Goal: Task Accomplishment & Management: Complete application form

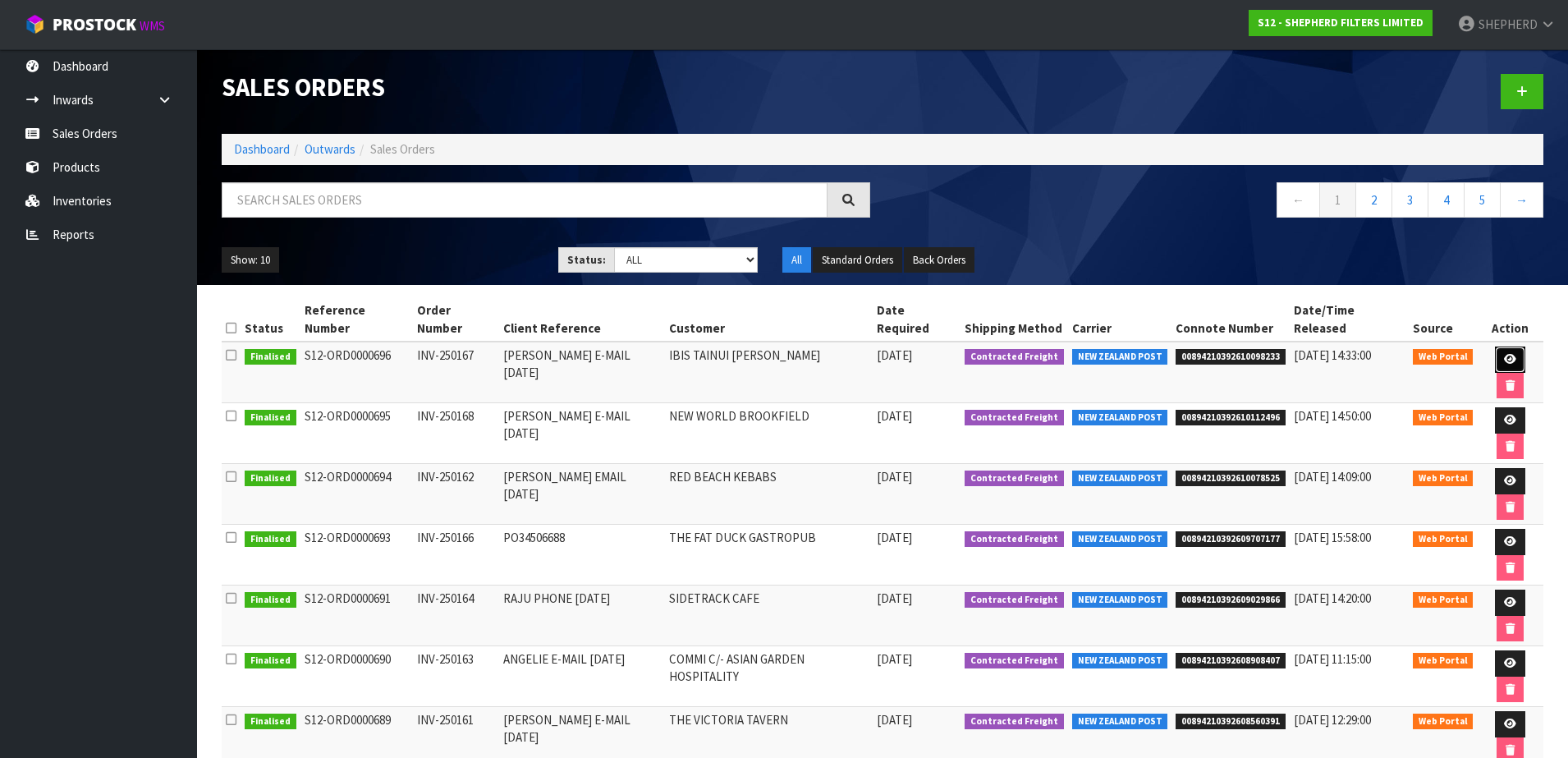
click at [1505, 354] on icon at bounding box center [1511, 359] width 12 height 10
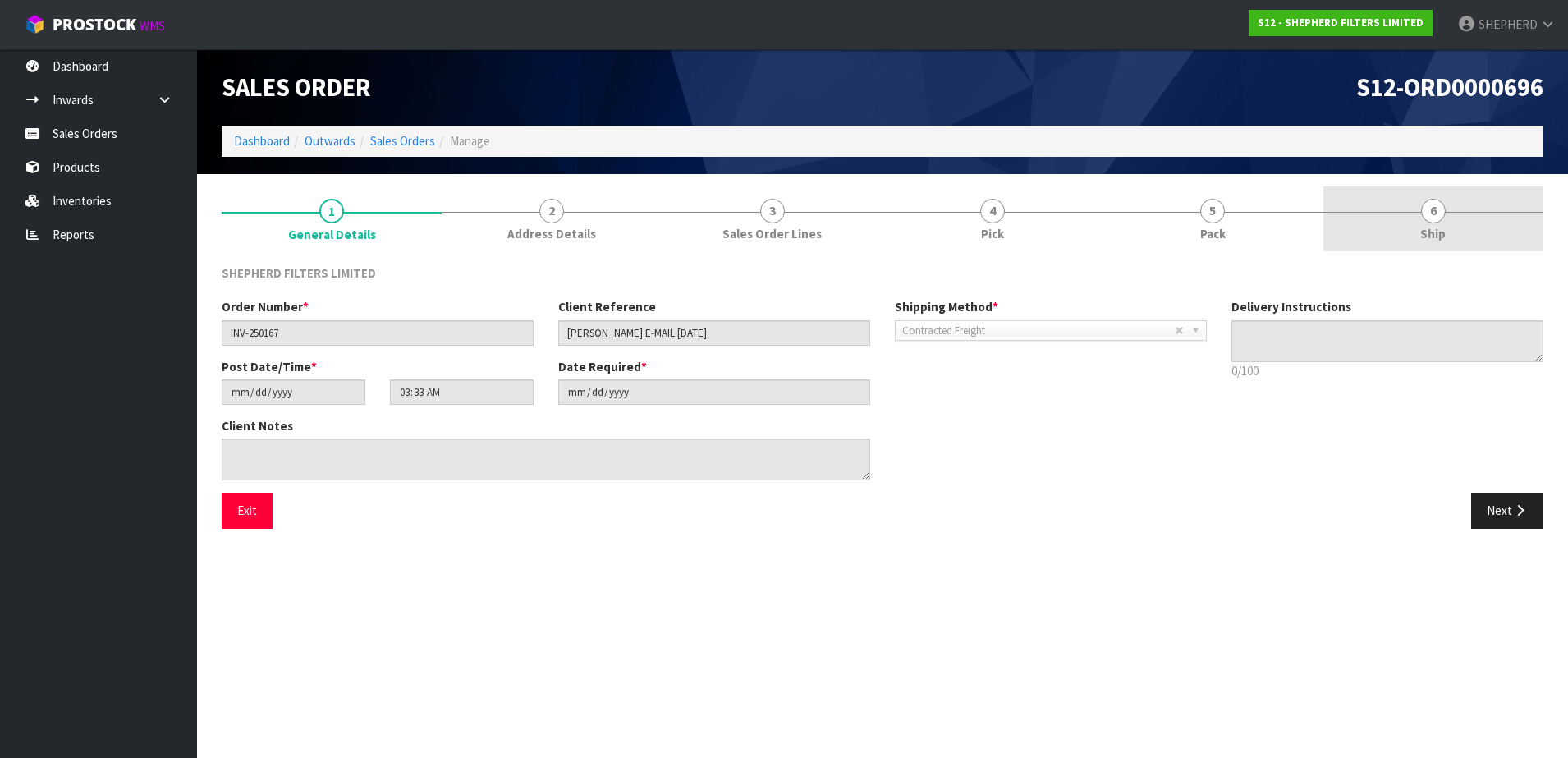
click at [1433, 213] on span "6" at bounding box center [1434, 211] width 24 height 24
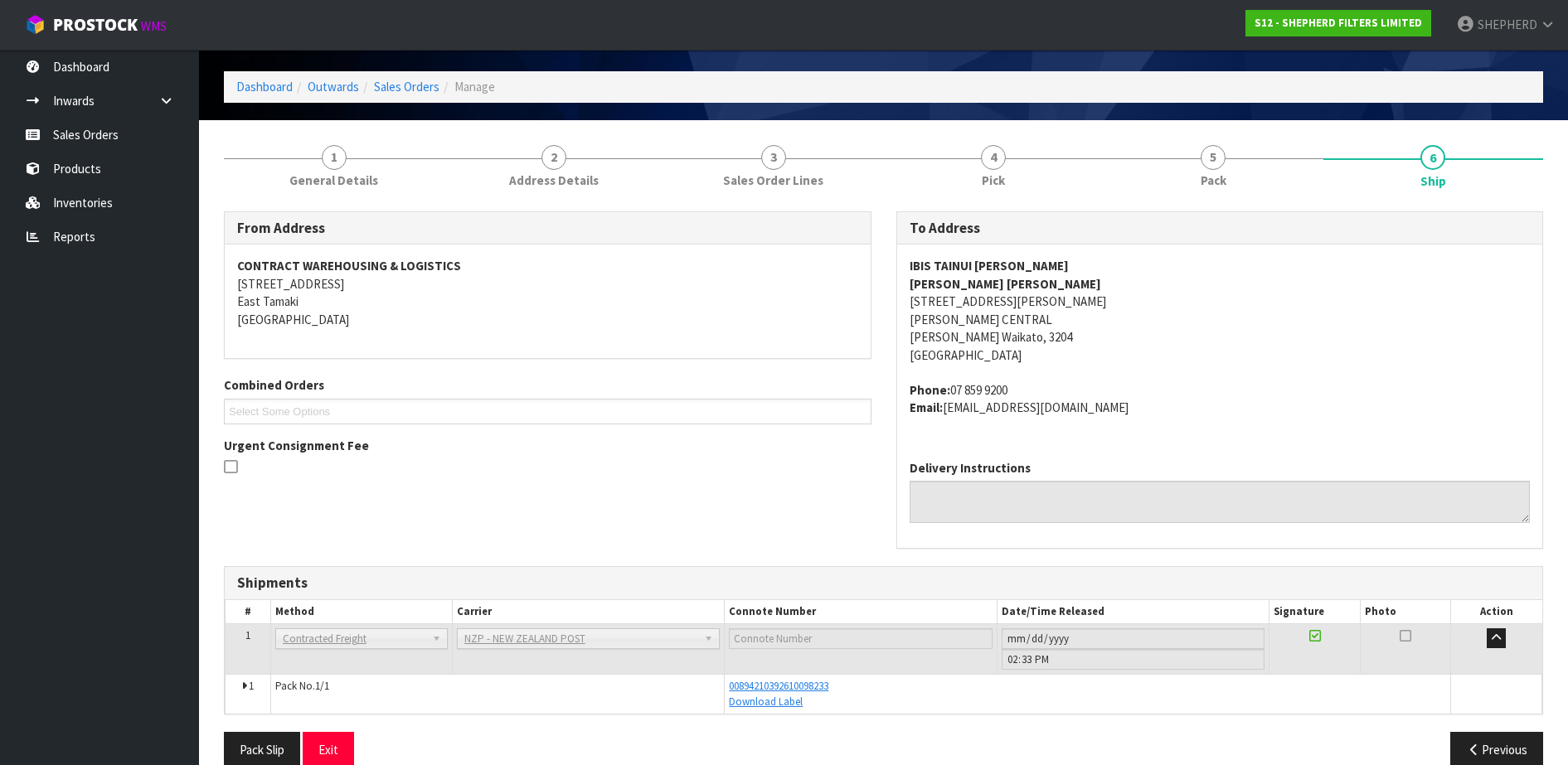
scroll to position [84, 0]
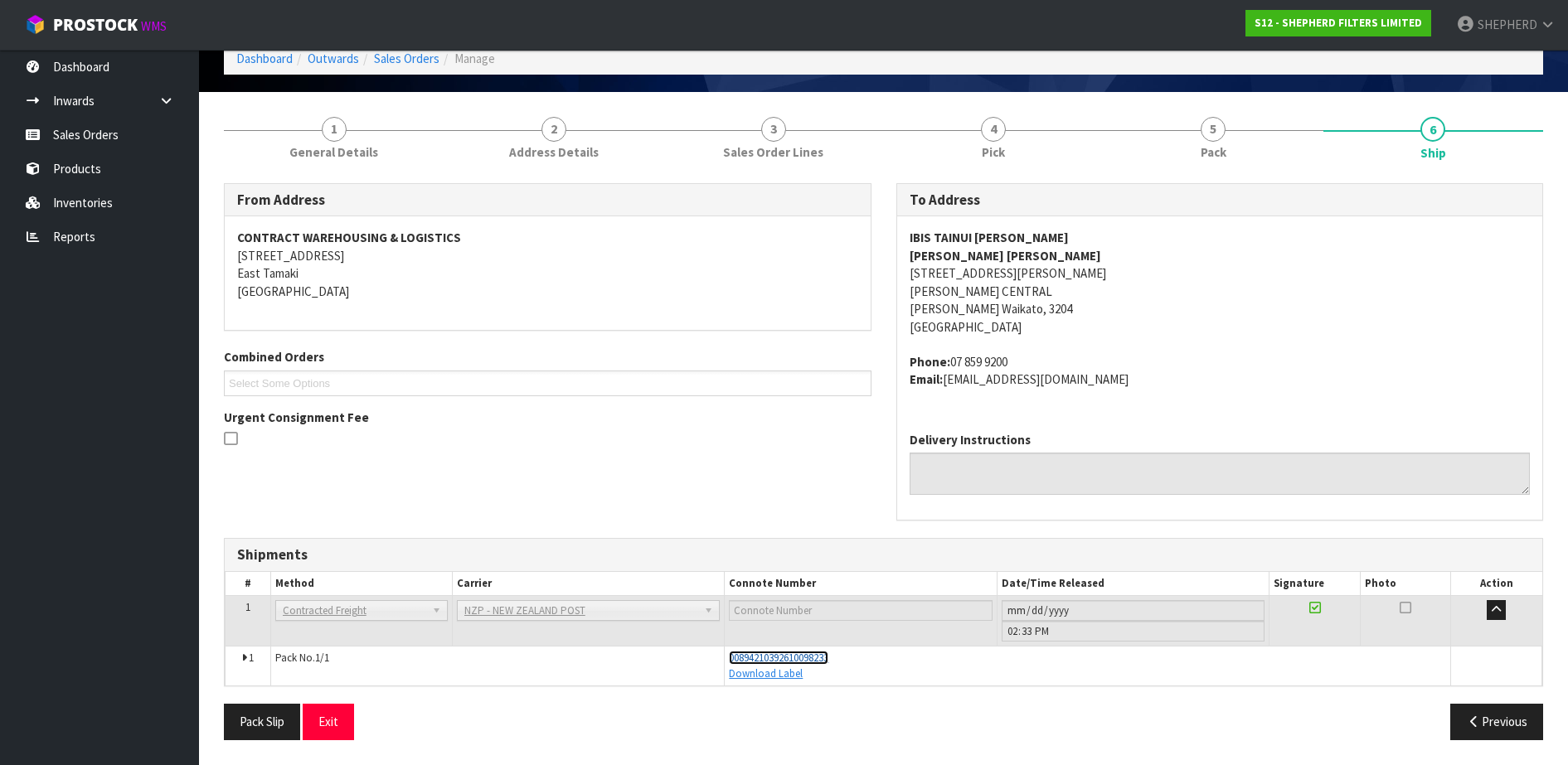
click at [810, 657] on span "00894210392610098233" at bounding box center [779, 658] width 100 height 14
drag, startPoint x: 93, startPoint y: 139, endPoint x: 109, endPoint y: 140, distance: 16.0
click at [93, 139] on link "Sales Orders" at bounding box center [99, 134] width 199 height 34
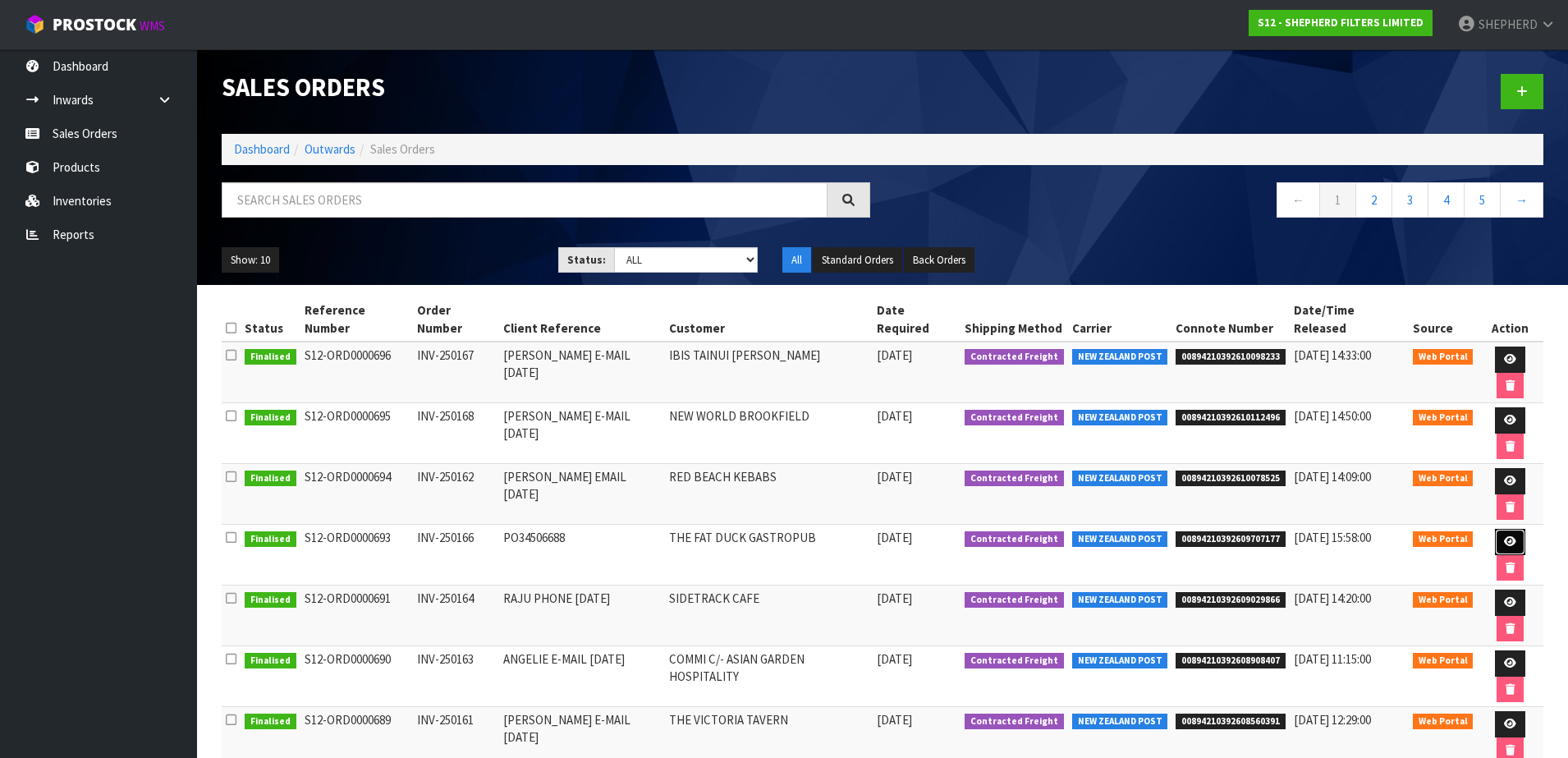
click at [1505, 537] on icon at bounding box center [1511, 542] width 12 height 10
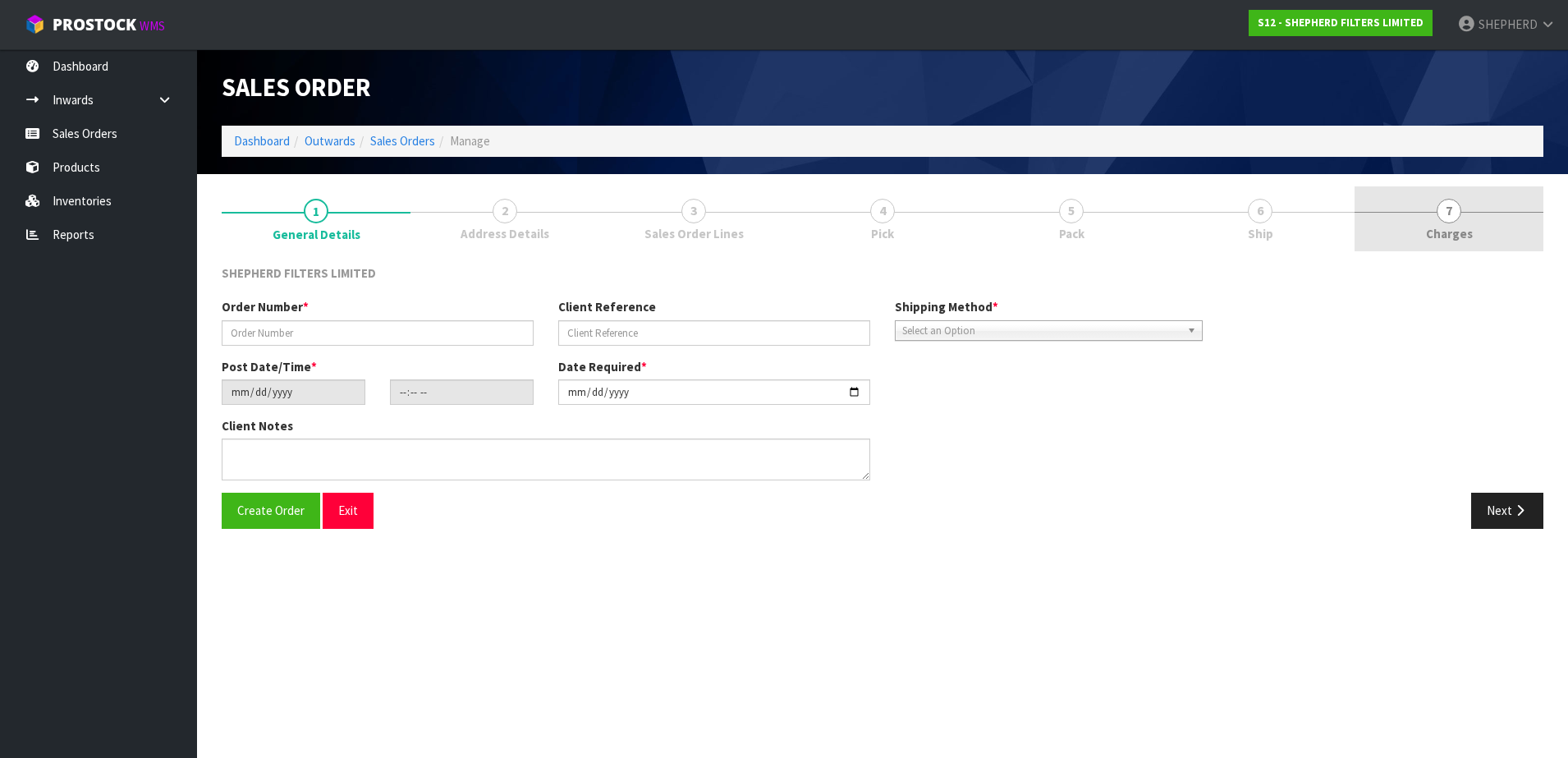
type input "INV-250166"
type input "PO34506688"
type input "[DATE]"
type input "21:21:00.000"
type input "[DATE]"
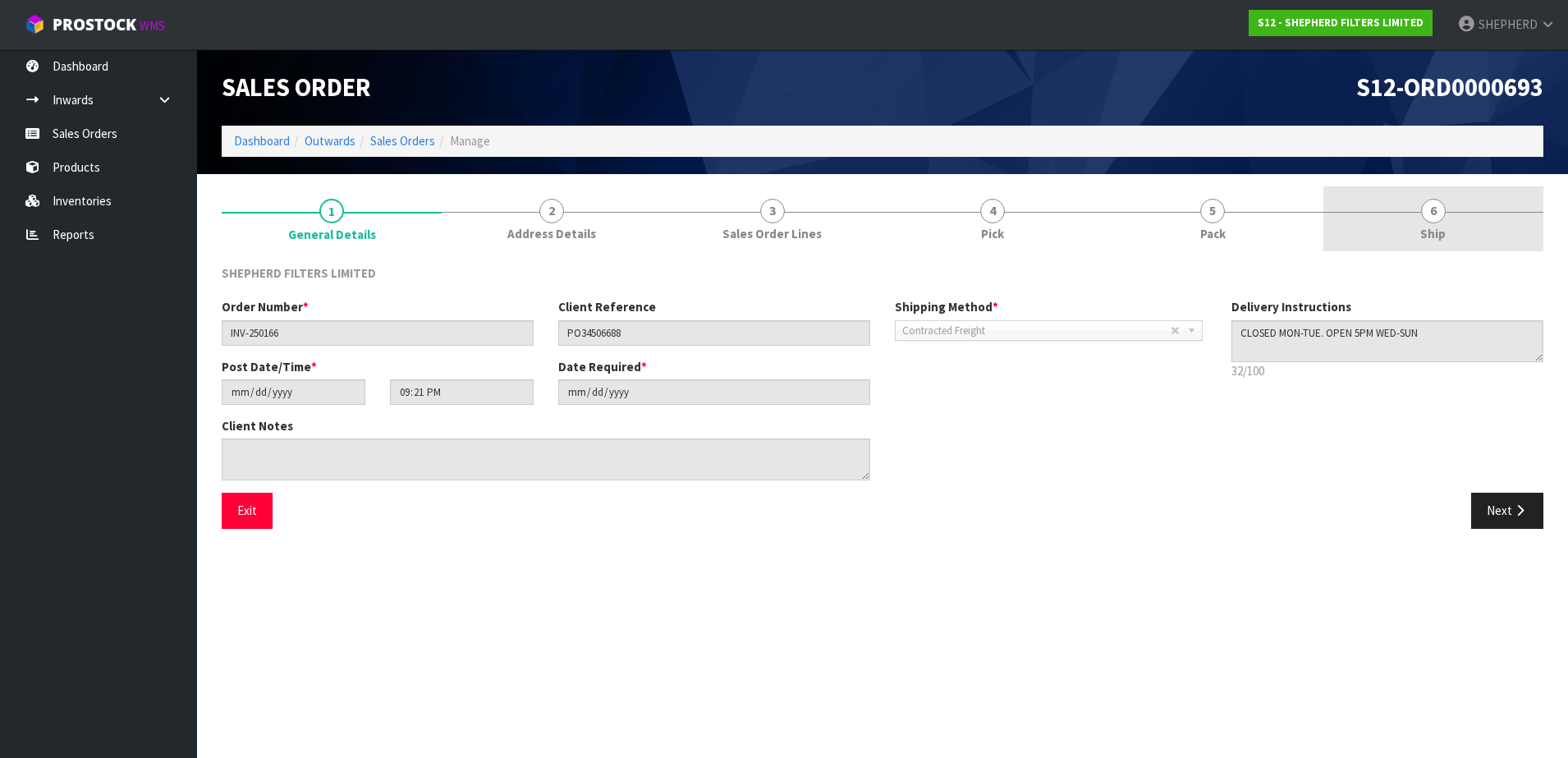
click at [1442, 220] on span "6" at bounding box center [1434, 211] width 24 height 24
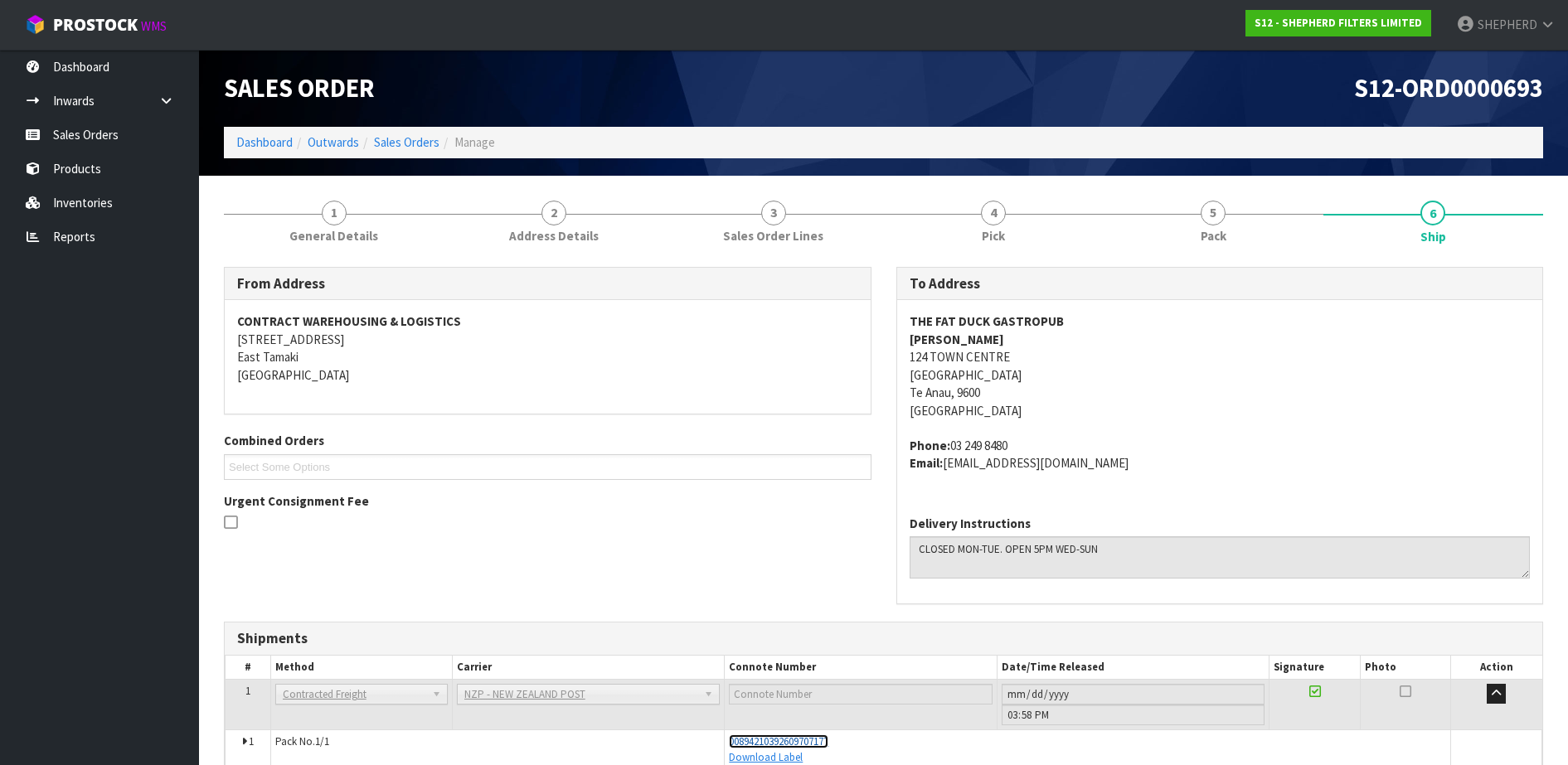
click at [820, 734] on span "00894210392609707177" at bounding box center [779, 741] width 100 height 14
drag, startPoint x: 102, startPoint y: 131, endPoint x: 138, endPoint y: 148, distance: 39.8
click at [102, 131] on link "Sales Orders" at bounding box center [99, 134] width 199 height 34
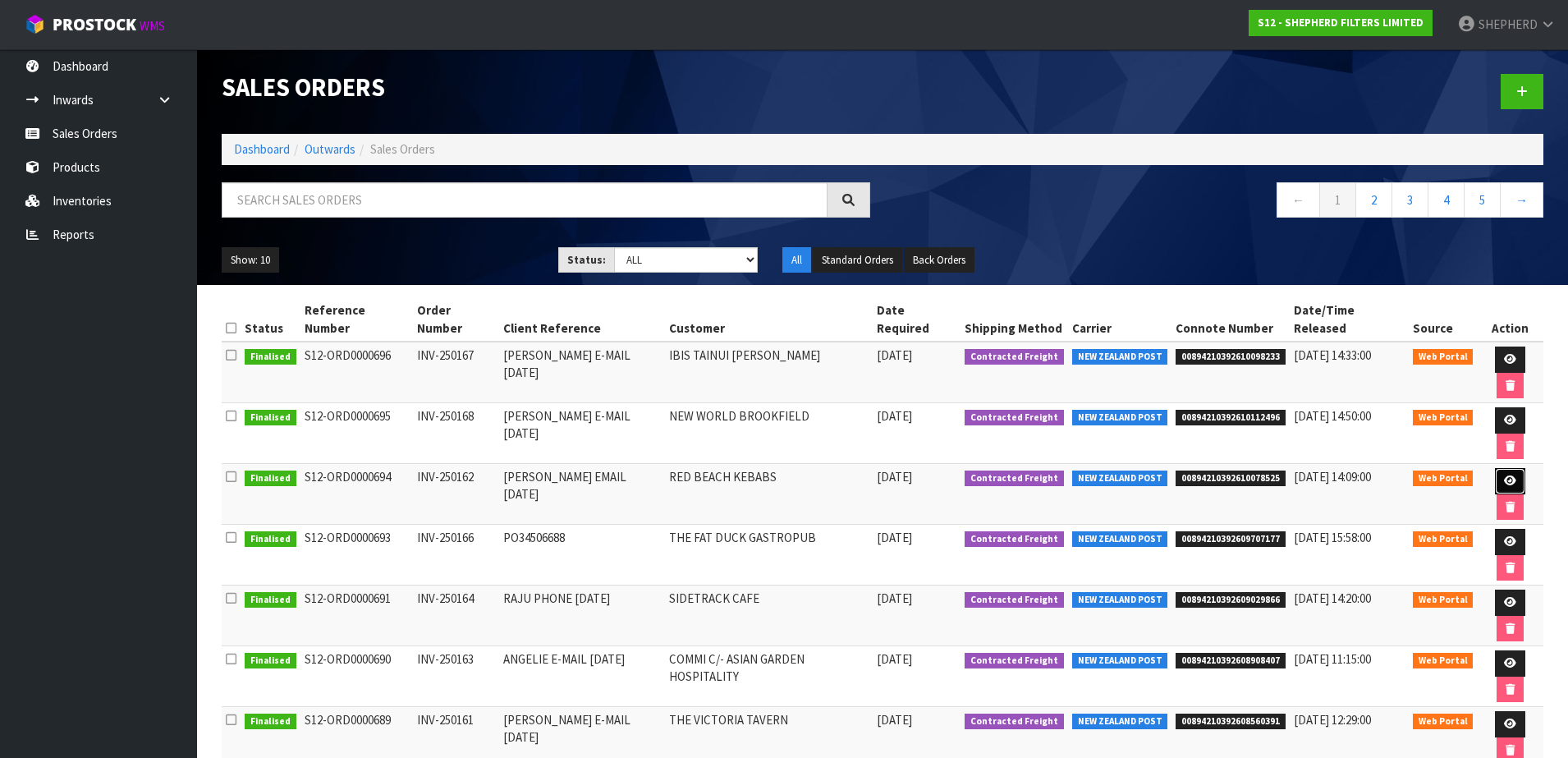
click at [1502, 468] on link at bounding box center [1510, 481] width 30 height 26
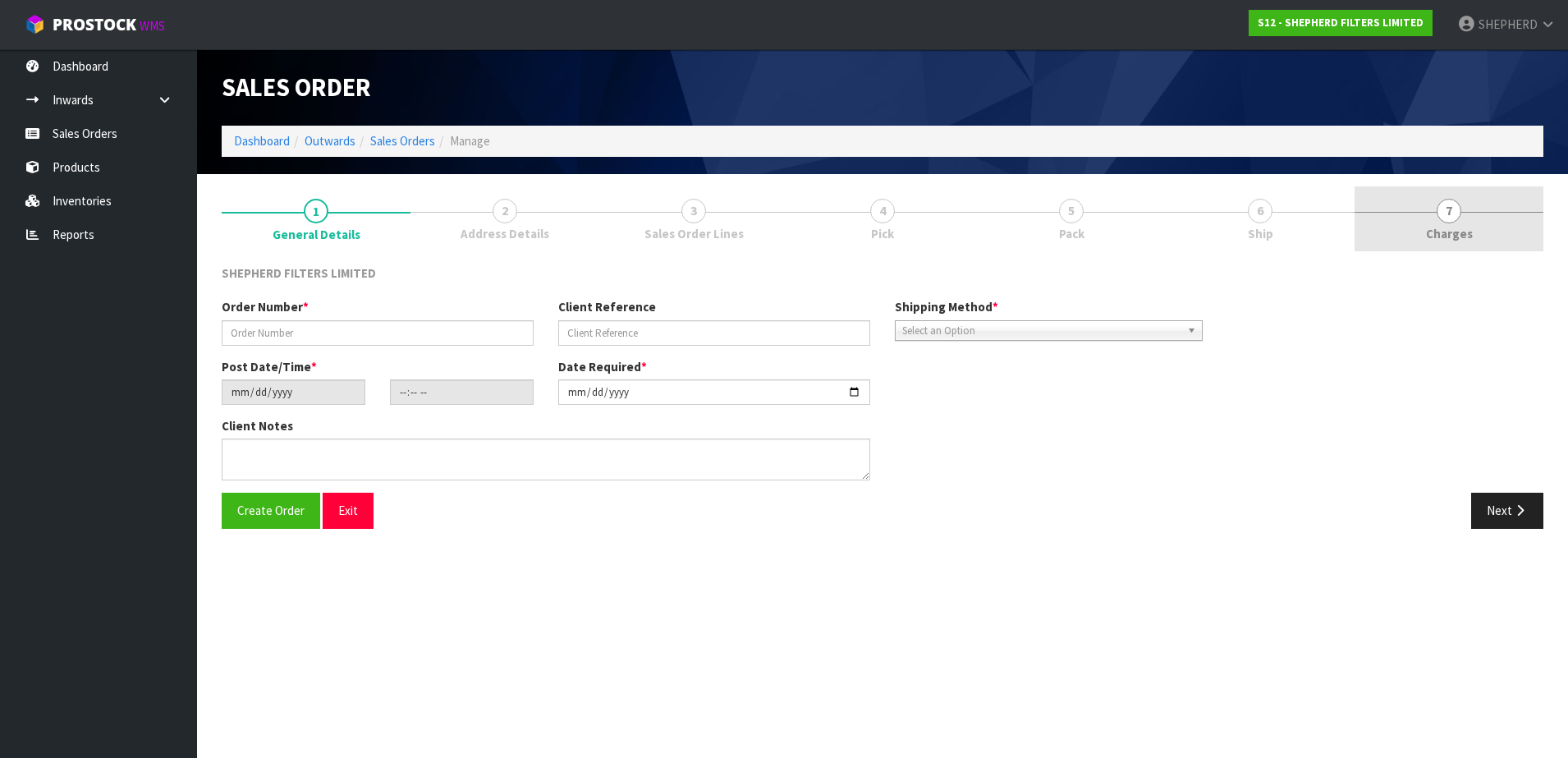
type input "INV-250162"
type input "[PERSON_NAME] EMAIL [DATE]"
type input "[DATE]"
type input "17:47:00.000"
type input "[DATE]"
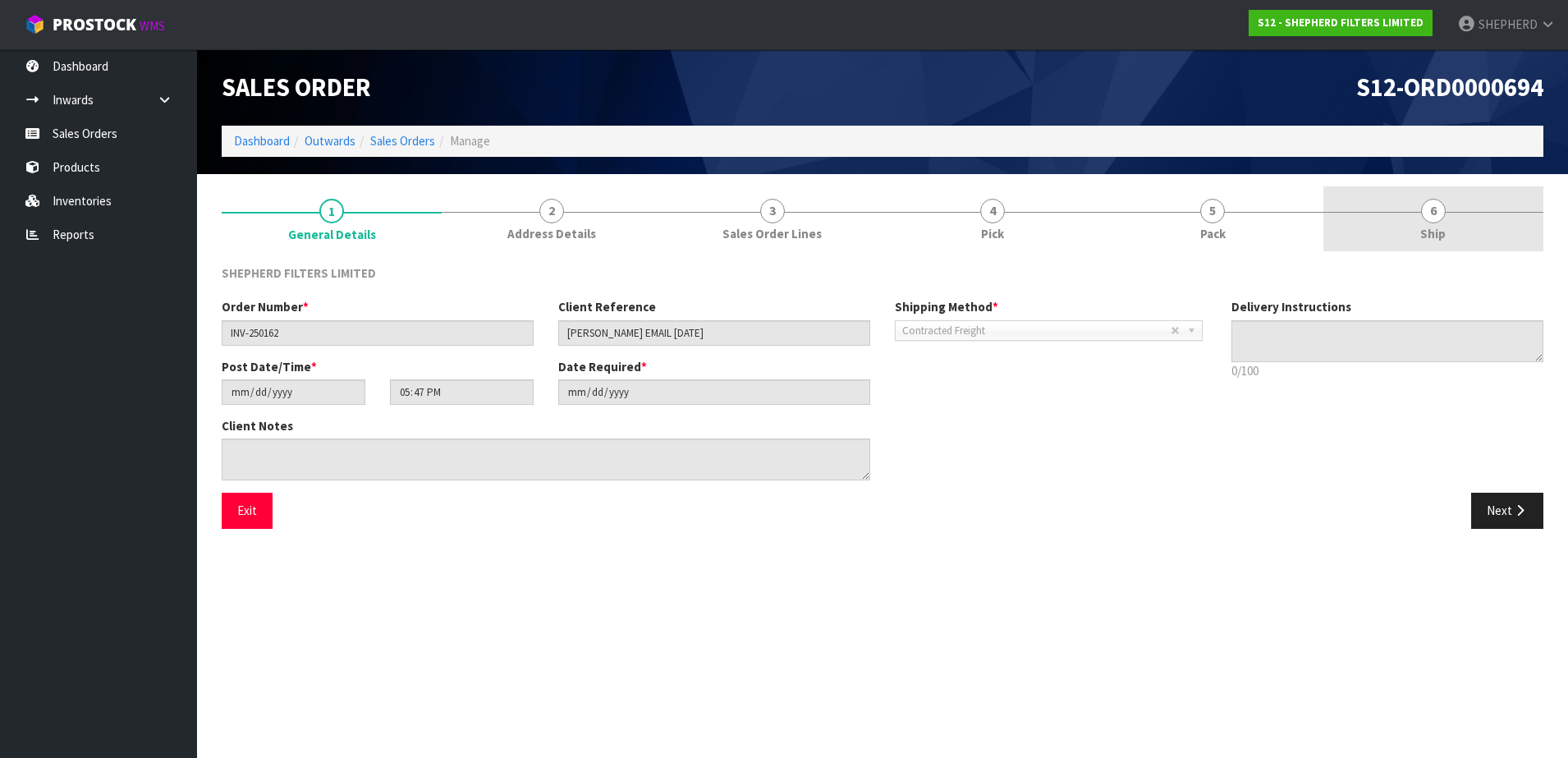
click at [1436, 217] on span "6" at bounding box center [1434, 211] width 24 height 24
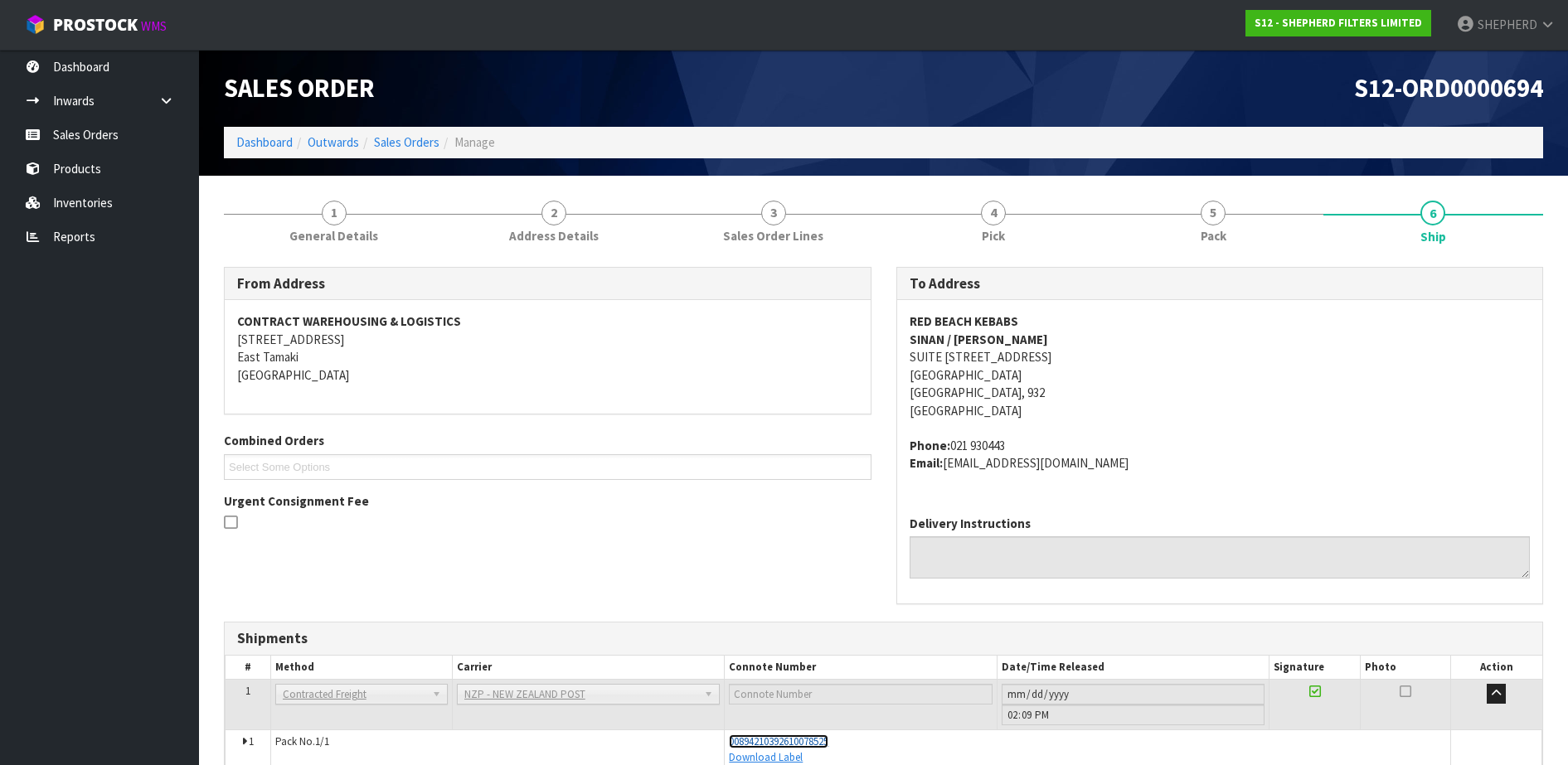
click at [819, 735] on span "00894210392610078525" at bounding box center [779, 741] width 100 height 14
click at [95, 126] on link "Sales Orders" at bounding box center [99, 134] width 199 height 34
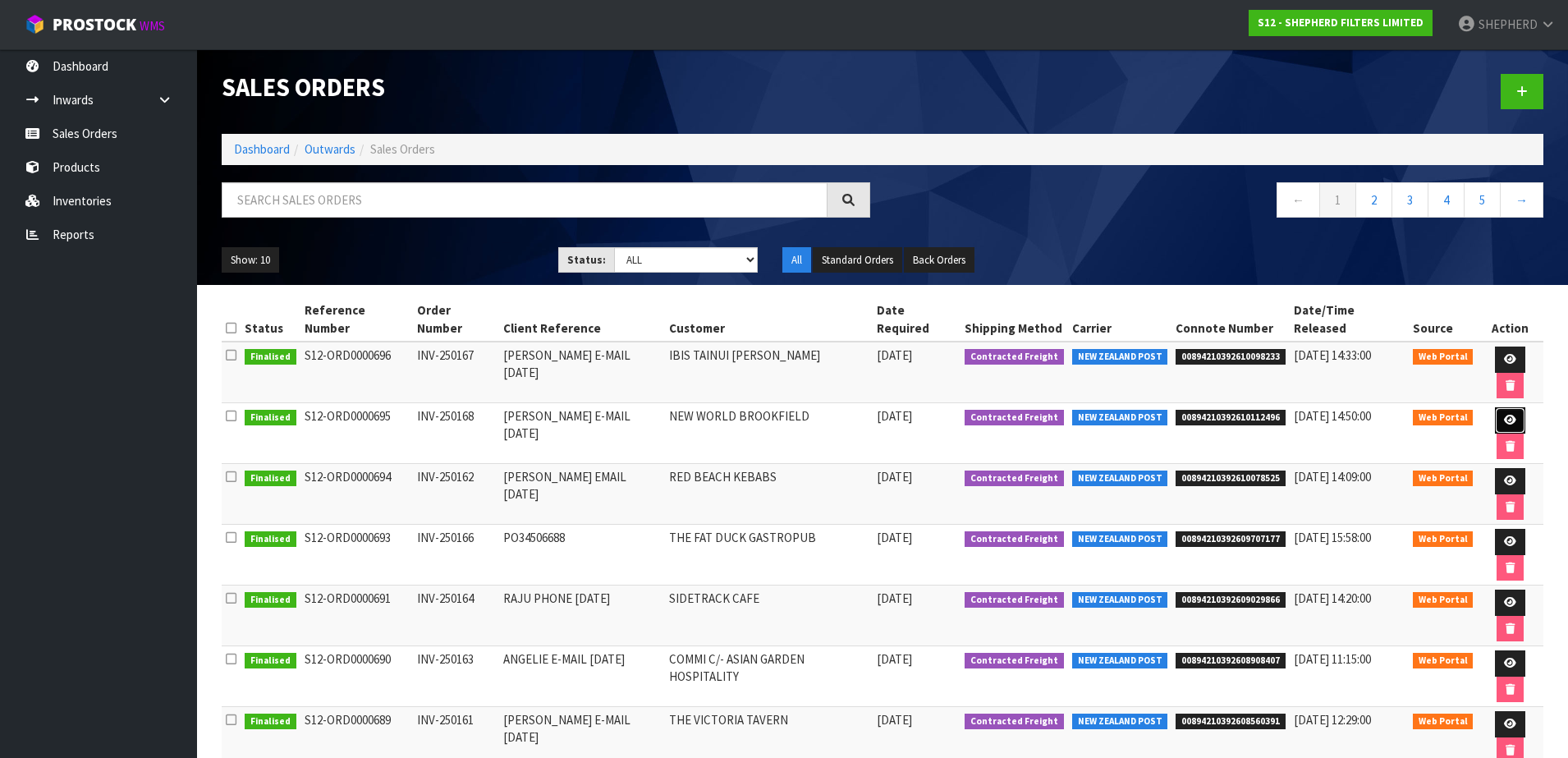
click at [1498, 407] on link at bounding box center [1510, 420] width 30 height 26
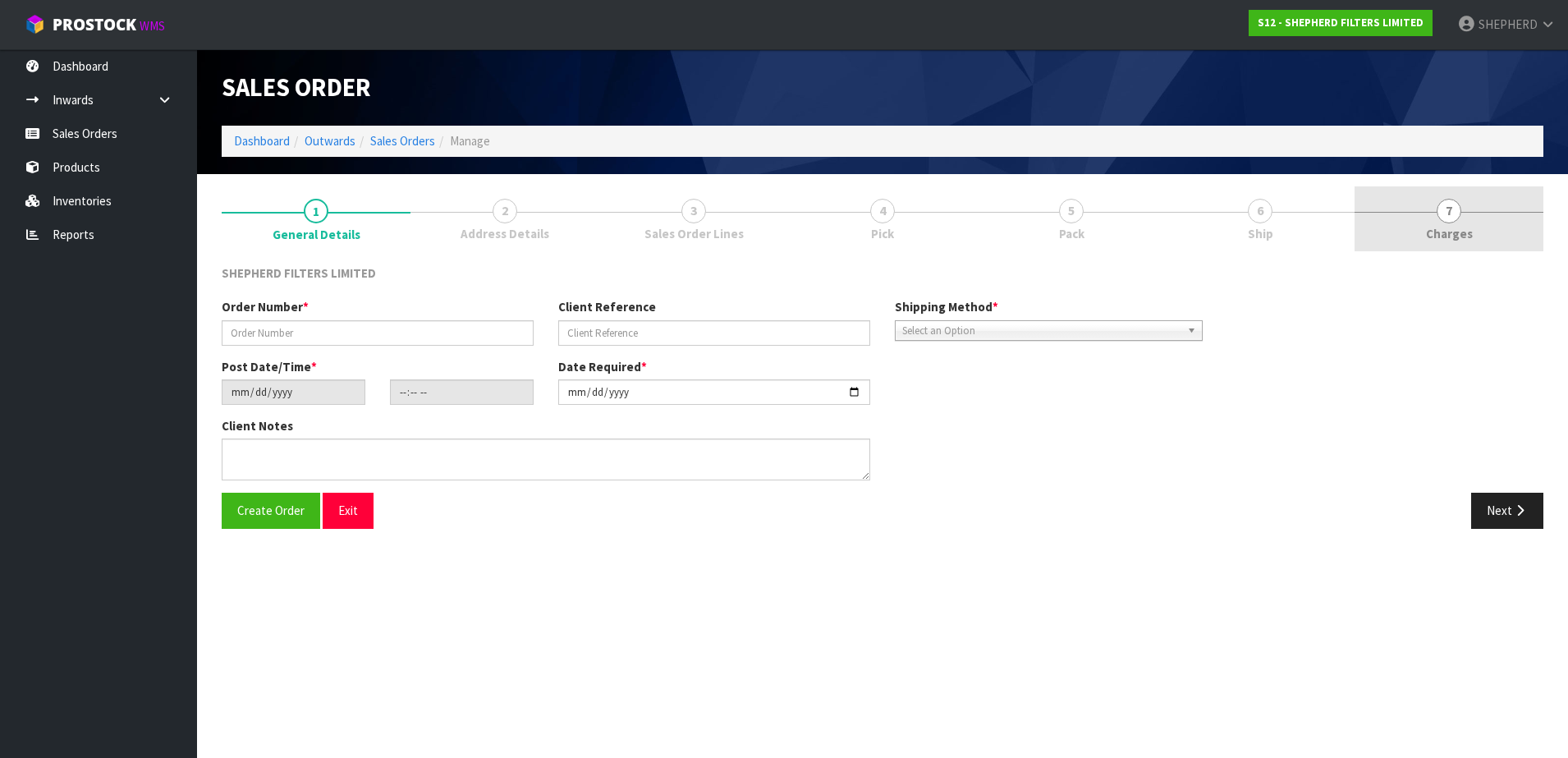
type input "INV-250168"
type input "[PERSON_NAME] E-MAIL [DATE]"
type input "[DATE]"
type input "21:28:00.000"
type input "[DATE]"
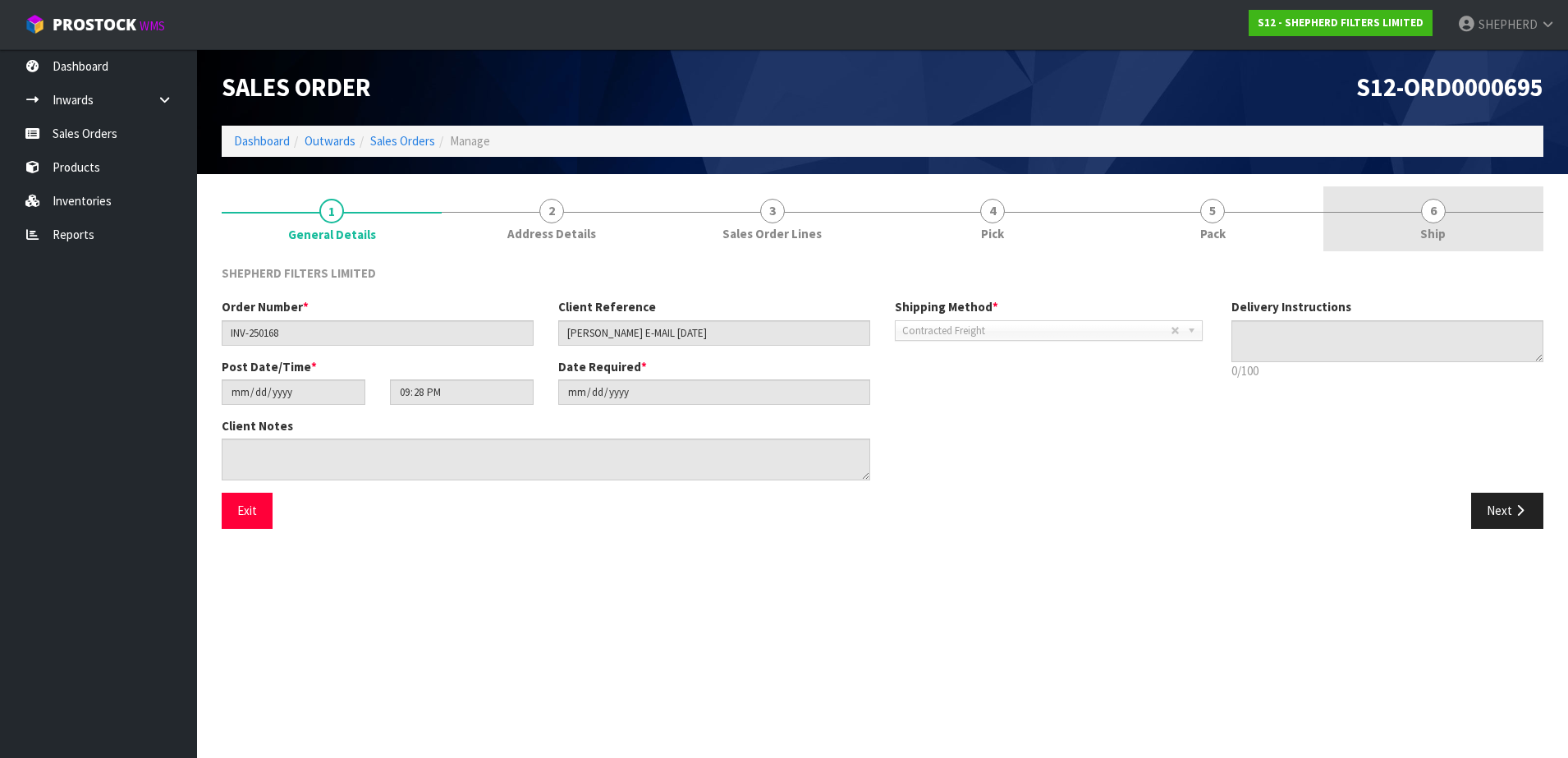
click at [1438, 216] on span "6" at bounding box center [1434, 211] width 24 height 24
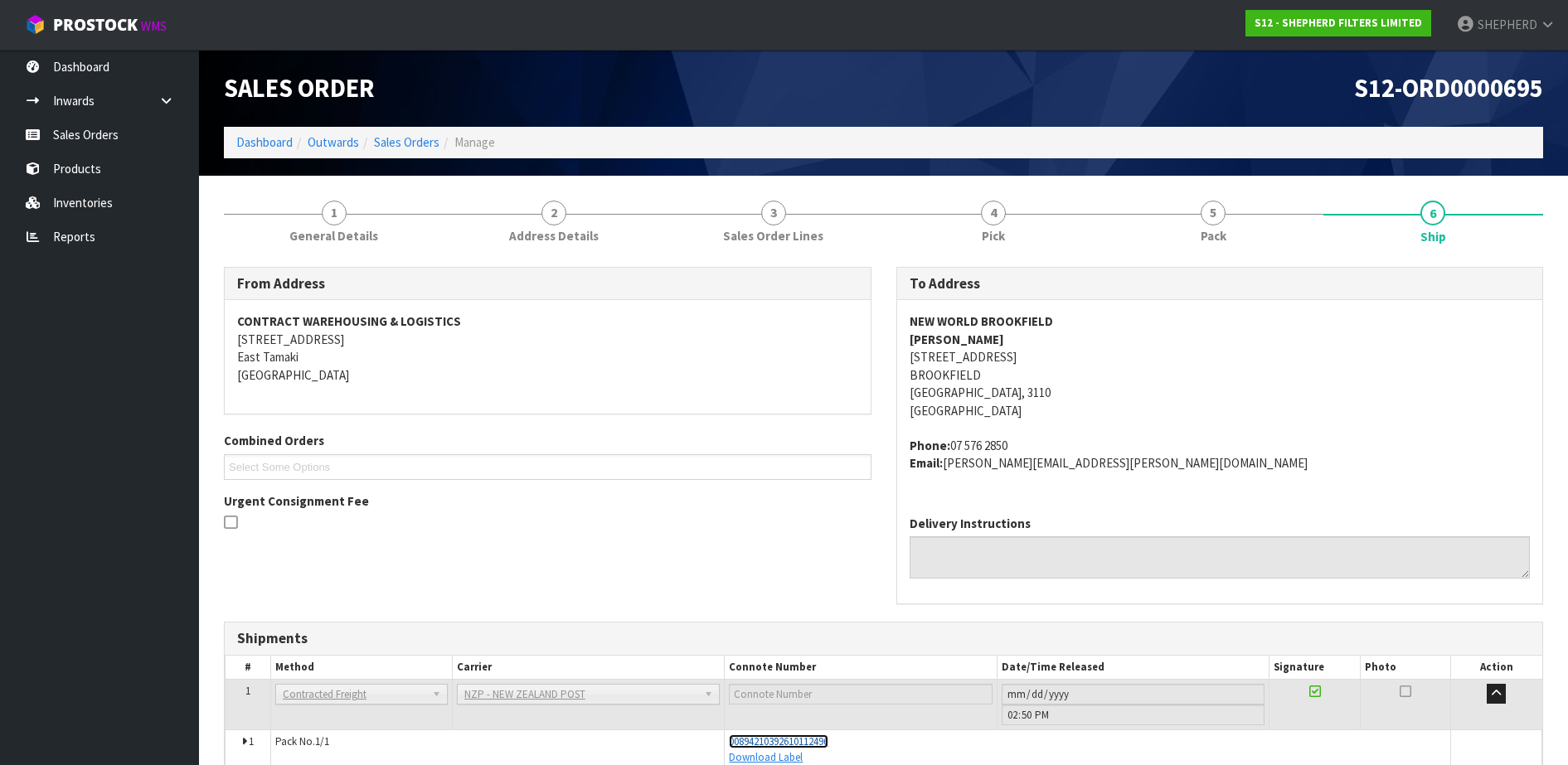
click at [808, 737] on span "00894210392610112496" at bounding box center [779, 741] width 100 height 14
